Goal: Contribute content: Add original content to the website for others to see

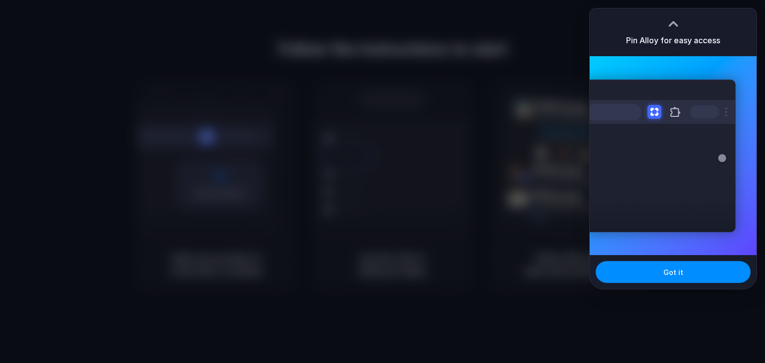
click at [673, 17] on div at bounding box center [673, 23] width 15 height 15
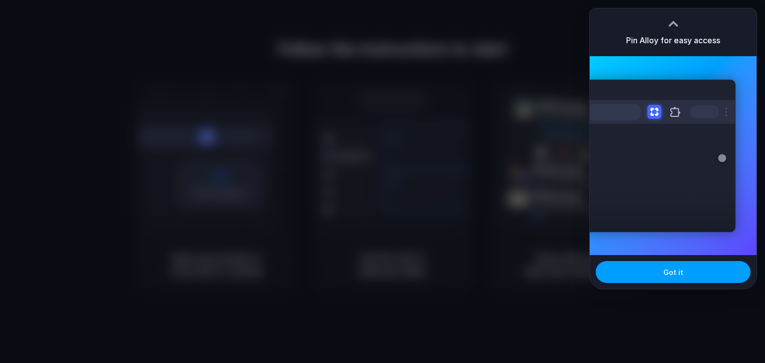
click at [631, 275] on button "Got it" at bounding box center [673, 272] width 155 height 22
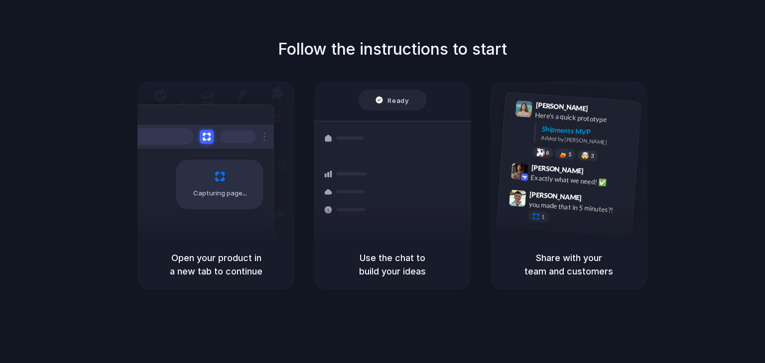
drag, startPoint x: 179, startPoint y: 257, endPoint x: 202, endPoint y: 262, distance: 22.8
click at [202, 262] on h5 "Open your product in a new tab to continue" at bounding box center [215, 264] width 133 height 27
drag, startPoint x: 202, startPoint y: 262, endPoint x: 263, endPoint y: 257, distance: 61.9
click at [263, 257] on h5 "Open your product in a new tab to continue" at bounding box center [215, 264] width 133 height 27
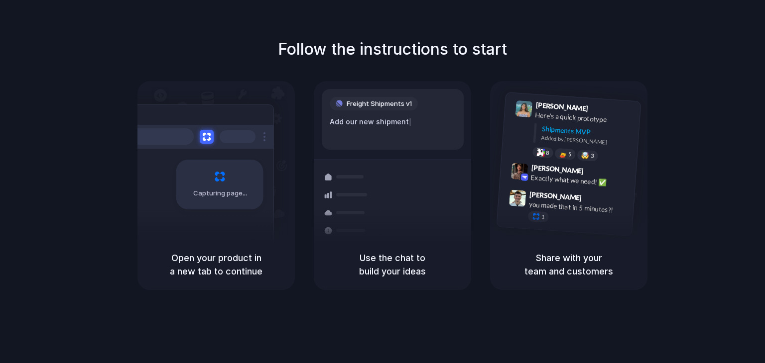
drag, startPoint x: 379, startPoint y: 247, endPoint x: 414, endPoint y: 256, distance: 36.0
click at [414, 256] on div "Use the chat to build your ideas" at bounding box center [392, 264] width 157 height 51
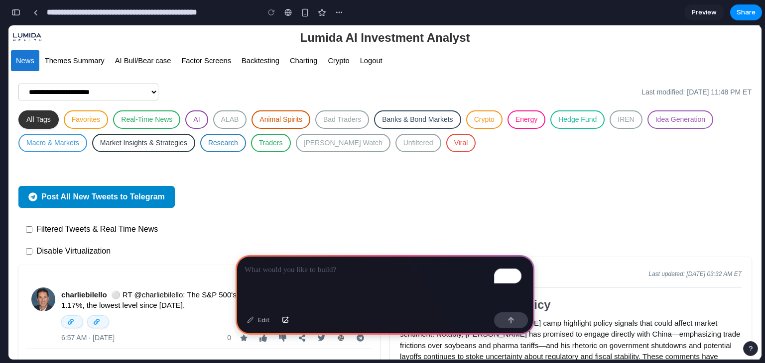
drag, startPoint x: 764, startPoint y: 121, endPoint x: 764, endPoint y: 193, distance: 71.7
click at [764, 193] on div "**********" at bounding box center [386, 181] width 757 height 363
click at [377, 275] on div "To enrich screen reader interactions, please activate Accessibility in Grammarl…" at bounding box center [385, 281] width 299 height 53
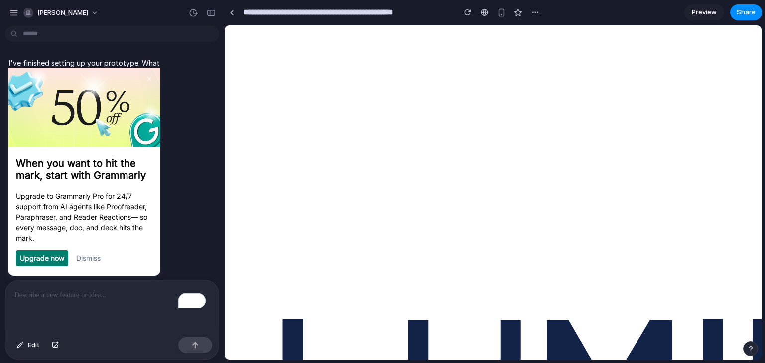
click at [92, 262] on link "Dismiss" at bounding box center [88, 257] width 24 height 8
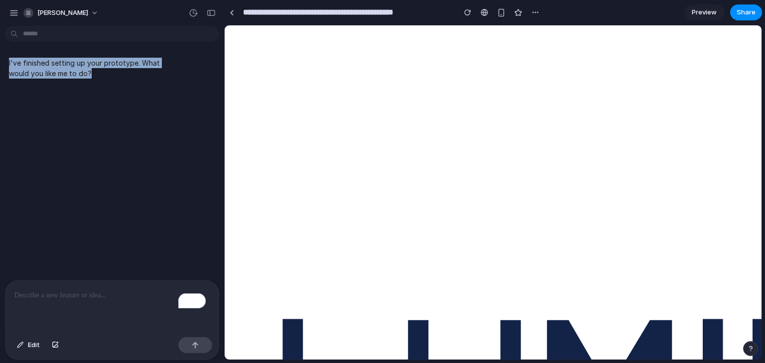
drag, startPoint x: 99, startPoint y: 74, endPoint x: 0, endPoint y: 60, distance: 100.0
click at [0, 60] on div "I've finished setting up your prototype. What would you like me to do?" at bounding box center [109, 68] width 218 height 33
drag, startPoint x: 743, startPoint y: 79, endPoint x: 747, endPoint y: 141, distance: 62.4
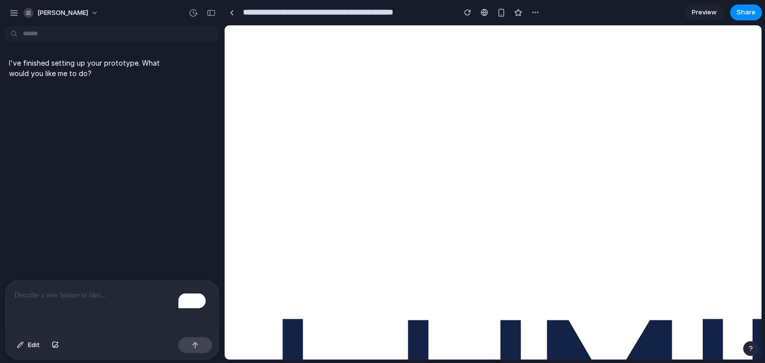
click at [108, 307] on div "To enrich screen reader interactions, please activate Accessibility in Grammarl…" at bounding box center [111, 307] width 213 height 53
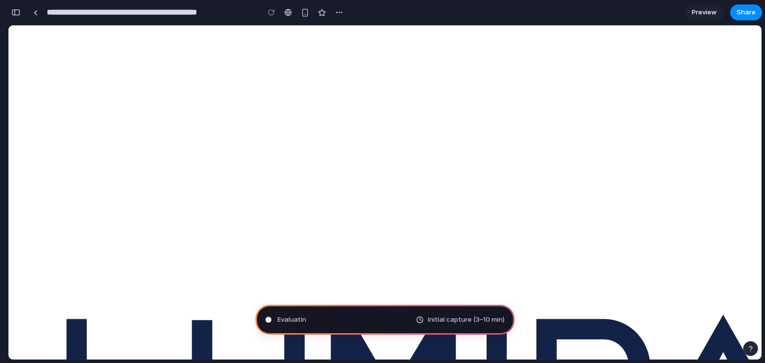
scroll to position [609, 0]
click at [420, 327] on div "Evaluating the request Initial capture (3–10 min)" at bounding box center [384, 320] width 259 height 30
click at [343, 18] on button "button" at bounding box center [339, 12] width 15 height 15
click at [291, 12] on div at bounding box center [287, 12] width 7 height 8
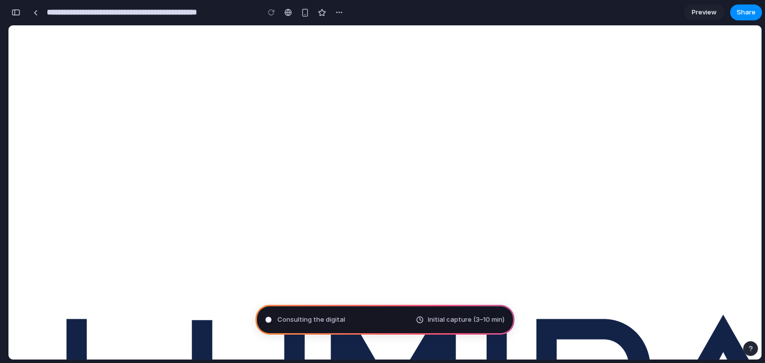
scroll to position [640, 0]
type input "**********"
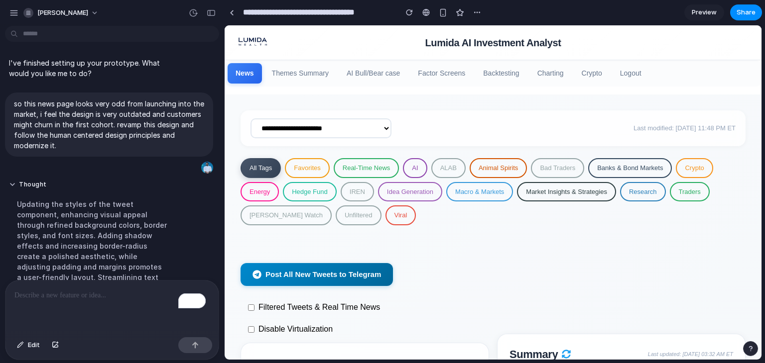
scroll to position [243, 0]
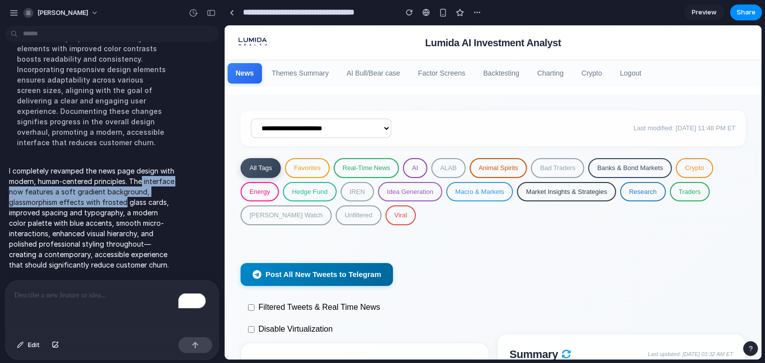
drag, startPoint x: 219, startPoint y: 180, endPoint x: 217, endPoint y: 196, distance: 16.6
click at [217, 196] on div "I've finished setting up your prototype. What would you like me to do? so this …" at bounding box center [112, 197] width 224 height 334
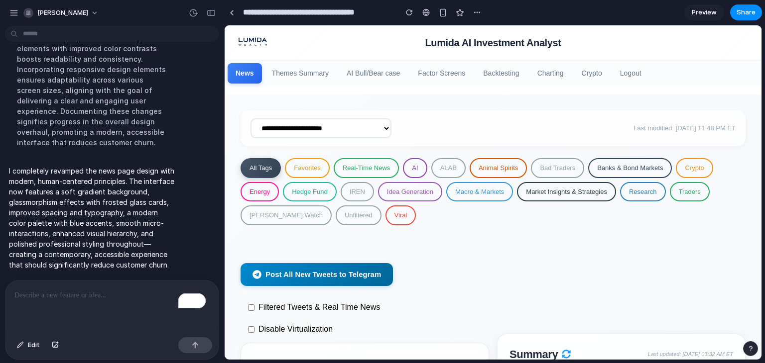
click at [158, 206] on p "I completely revamped the news page design with modern, human-centered principl…" at bounding box center [92, 218] width 166 height 105
click at [703, 10] on span "Preview" at bounding box center [704, 12] width 25 height 10
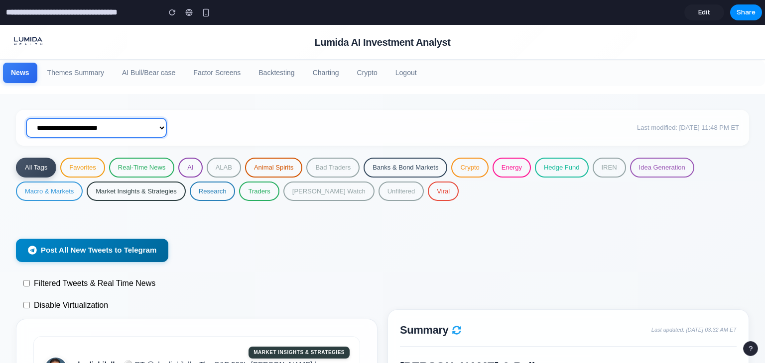
click at [136, 130] on select "**********" at bounding box center [96, 128] width 141 height 20
click at [702, 9] on span "Edit" at bounding box center [704, 12] width 12 height 10
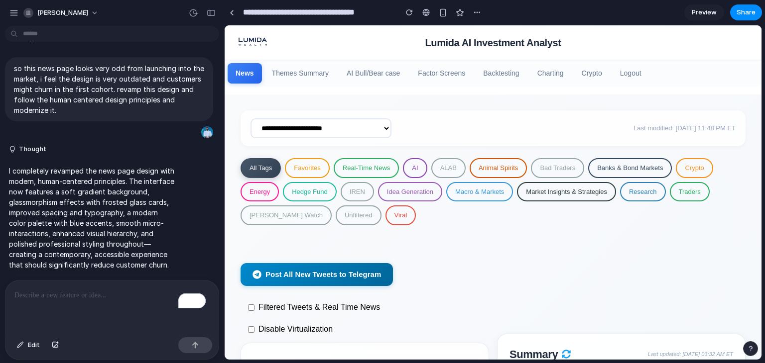
click at [106, 290] on p "To enrich screen reader interactions, please activate Accessibility in Grammarl…" at bounding box center [111, 296] width 195 height 12
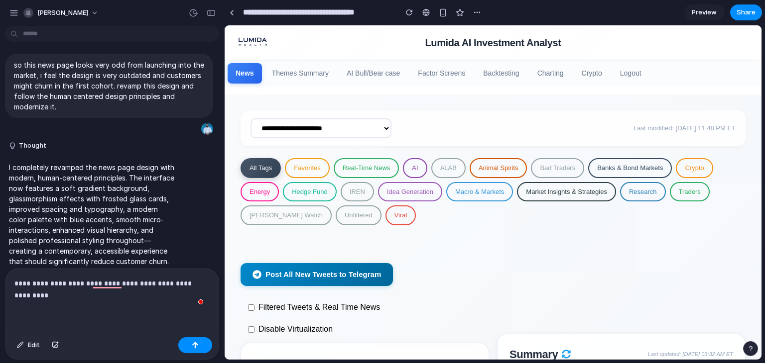
scroll to position [51, 0]
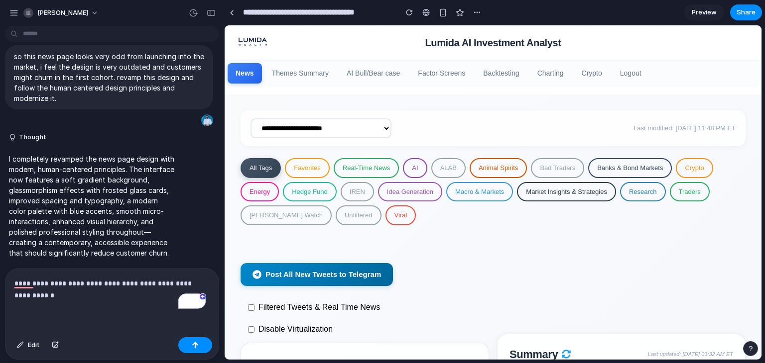
click at [89, 294] on p "**********" at bounding box center [109, 290] width 191 height 24
click at [195, 291] on p "**********" at bounding box center [109, 290] width 191 height 24
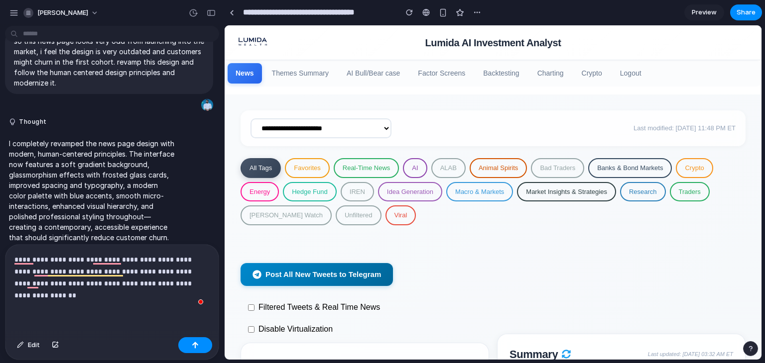
scroll to position [75, 0]
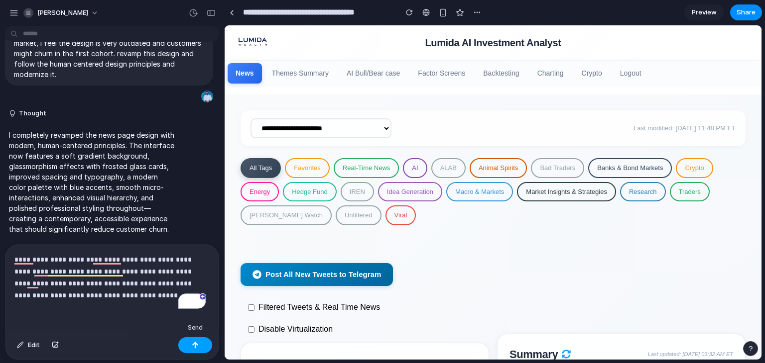
click at [190, 349] on button "button" at bounding box center [195, 346] width 34 height 16
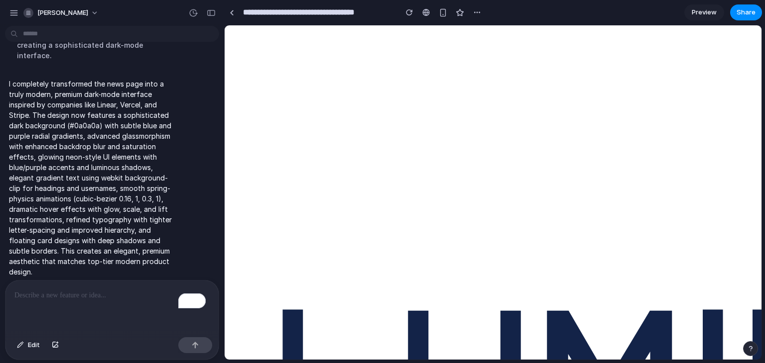
scroll to position [0, 0]
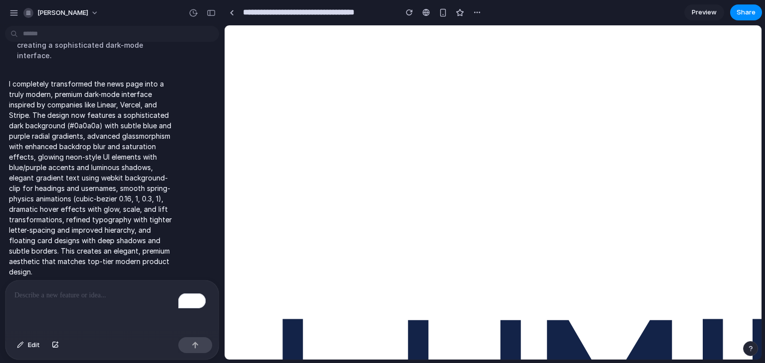
drag, startPoint x: 760, startPoint y: 57, endPoint x: 989, endPoint y: 66, distance: 229.2
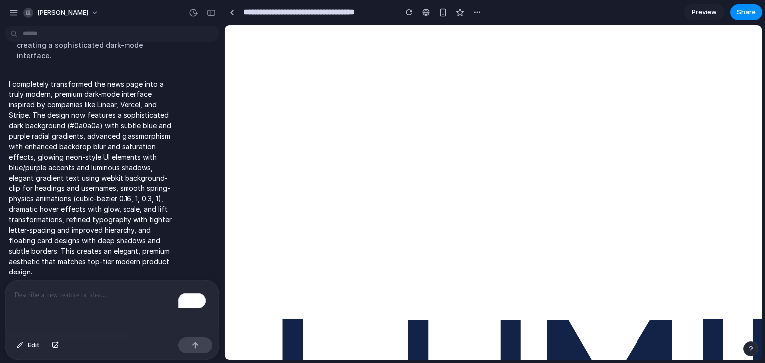
click at [75, 11] on span "[PERSON_NAME]" at bounding box center [62, 13] width 51 height 10
click at [14, 12] on div "button" at bounding box center [13, 12] width 9 height 9
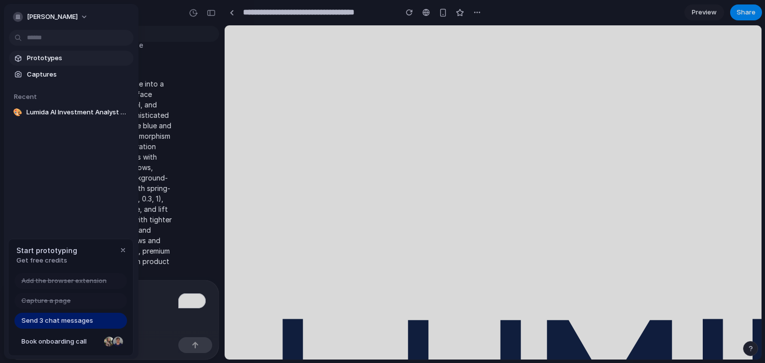
click at [53, 60] on span "Prototypes" at bounding box center [78, 58] width 103 height 10
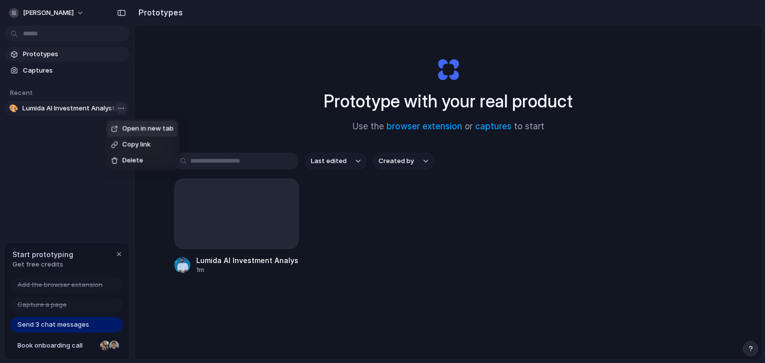
click at [121, 107] on body "[PERSON_NAME] Prototypes Captures Recent 🎨 Lumida AI Investment Analyst Redesig…" at bounding box center [382, 181] width 765 height 363
click at [147, 157] on li "Delete" at bounding box center [142, 161] width 71 height 16
